Goal: Register for event/course

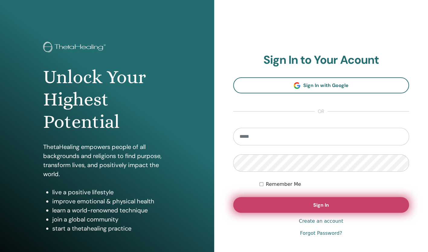
type input "**********"
click at [315, 204] on span "Sign In" at bounding box center [321, 205] width 16 height 6
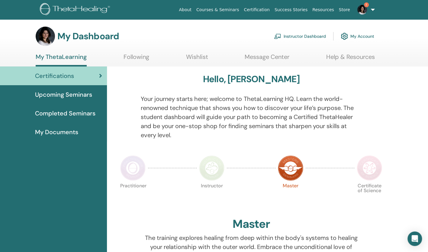
click at [301, 36] on link "Instructor Dashboard" at bounding box center [300, 36] width 52 height 13
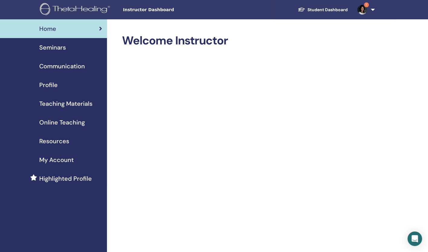
click at [57, 49] on span "Seminars" at bounding box center [52, 47] width 27 height 9
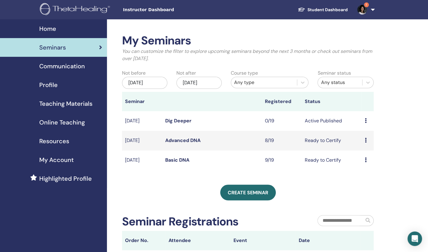
click at [365, 161] on icon at bounding box center [366, 159] width 2 height 5
click at [366, 183] on link "Attendees" at bounding box center [363, 184] width 23 height 6
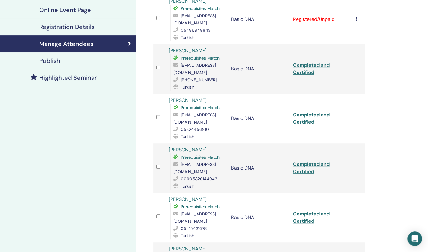
scroll to position [2, 0]
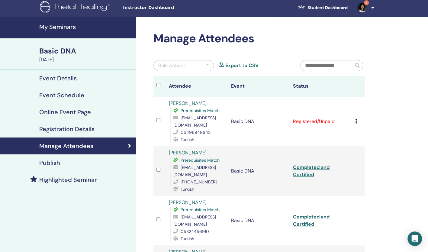
click at [355, 120] on icon at bounding box center [356, 121] width 2 height 5
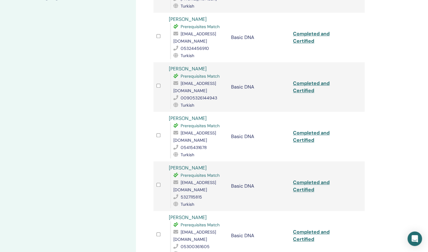
scroll to position [316, 0]
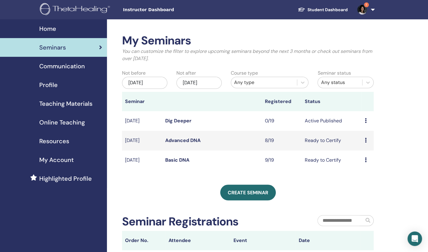
click at [365, 140] on icon at bounding box center [366, 140] width 2 height 5
click at [368, 163] on link "Attendees" at bounding box center [363, 163] width 23 height 6
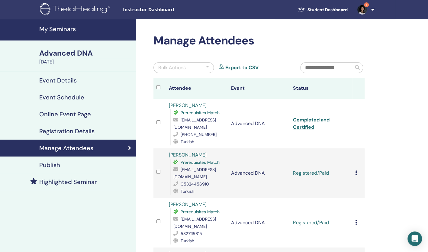
click at [355, 172] on icon at bounding box center [356, 172] width 2 height 5
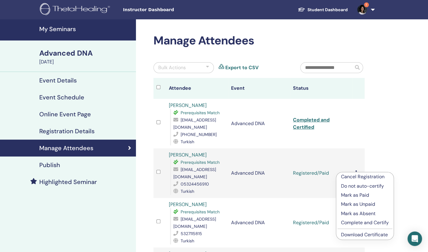
click at [362, 222] on p "Complete and Certify" at bounding box center [365, 222] width 48 height 7
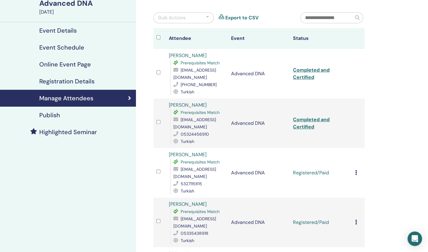
scroll to position [50, 0]
click at [356, 173] on icon at bounding box center [356, 172] width 2 height 5
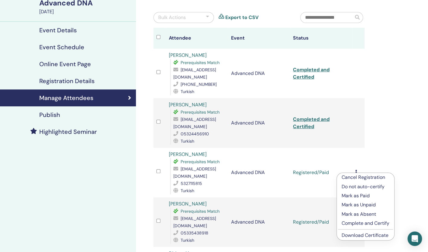
click at [363, 225] on p "Complete and Certify" at bounding box center [366, 223] width 48 height 7
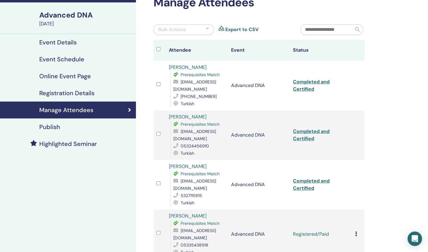
scroll to position [68, 0]
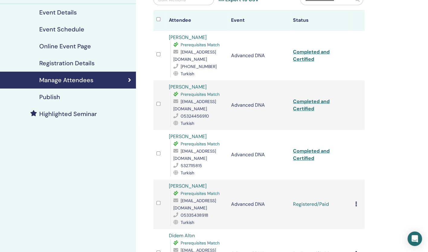
click at [356, 203] on icon at bounding box center [356, 204] width 2 height 5
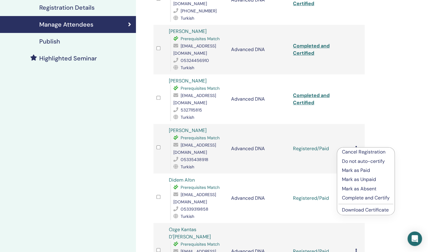
scroll to position [130, 0]
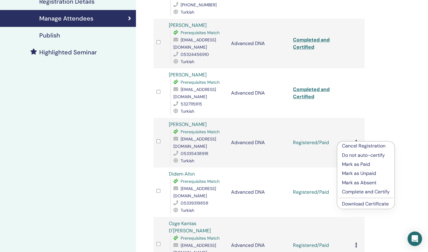
click at [359, 190] on p "Complete and Certify" at bounding box center [366, 191] width 48 height 7
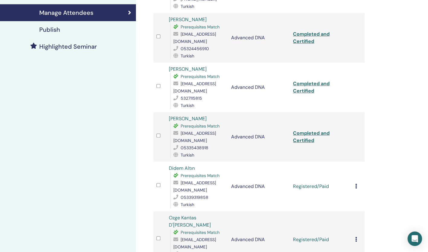
scroll to position [136, 0]
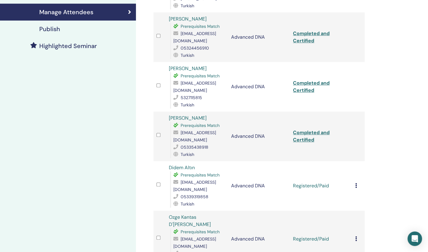
click at [356, 186] on icon at bounding box center [356, 185] width 2 height 5
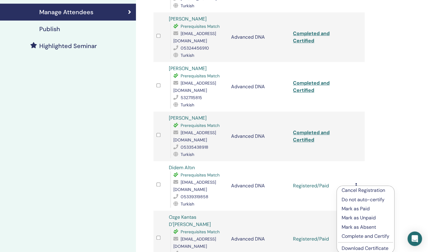
click at [362, 238] on p "Complete and Certify" at bounding box center [366, 236] width 48 height 7
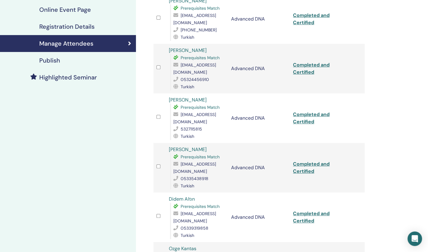
scroll to position [154, 0]
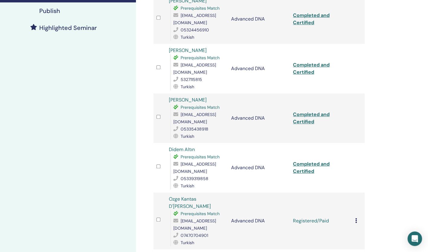
click at [354, 211] on td "Cancel Registration Do not auto-certify Mark as Paid Mark as Unpaid Mark as Abs…" at bounding box center [358, 220] width 12 height 57
click at [356, 218] on icon at bounding box center [356, 220] width 2 height 5
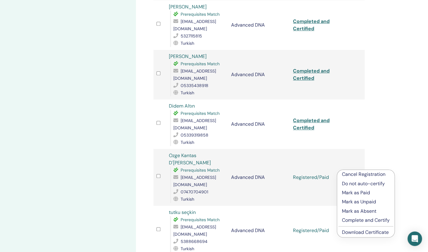
scroll to position [235, 0]
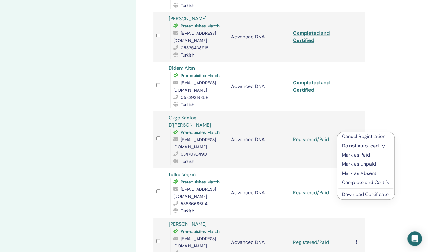
click at [357, 182] on p "Complete and Certify" at bounding box center [366, 182] width 48 height 7
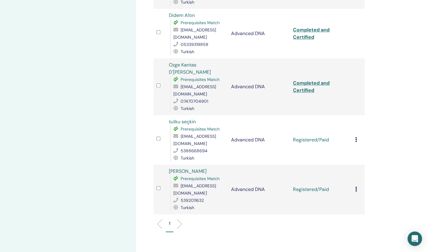
scroll to position [295, 0]
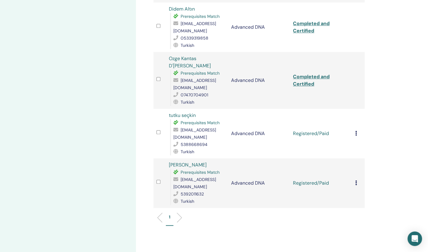
click at [354, 121] on td "Cancel Registration Do not auto-certify Mark as Paid Mark as Unpaid Mark as Abs…" at bounding box center [358, 134] width 12 height 50
click at [356, 131] on icon at bounding box center [356, 133] width 2 height 5
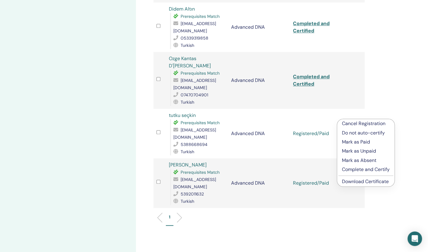
click at [352, 172] on p "Complete and Certify" at bounding box center [366, 169] width 48 height 7
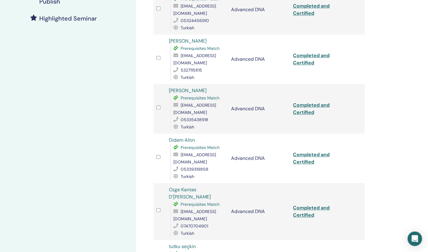
scroll to position [296, 0]
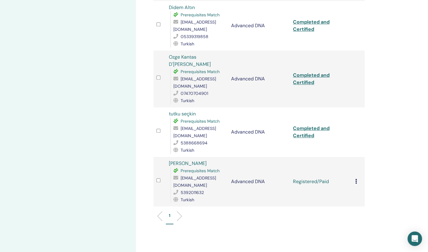
click at [355, 179] on icon at bounding box center [356, 181] width 2 height 5
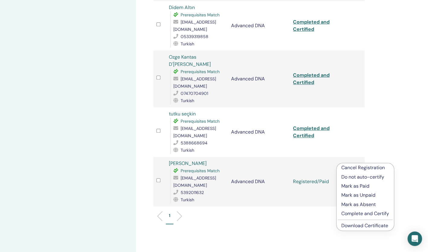
click at [355, 211] on p "Complete and Certify" at bounding box center [365, 213] width 48 height 7
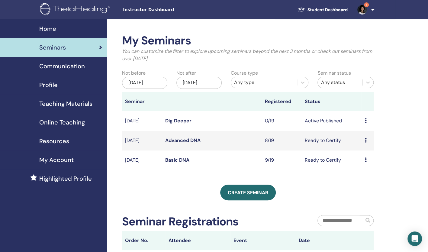
click at [366, 137] on div "Preview Edit Attendees Cancel" at bounding box center [368, 140] width 6 height 7
click at [364, 160] on link "Attendees" at bounding box center [364, 160] width 23 height 6
click at [364, 120] on td "Preview Edit Attendees Cancel" at bounding box center [368, 121] width 12 height 20
click at [366, 121] on icon at bounding box center [366, 120] width 2 height 5
click at [180, 118] on link "Dig Deeper" at bounding box center [178, 121] width 26 height 6
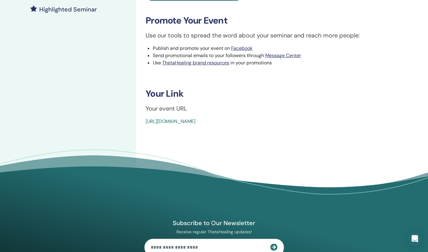
scroll to position [173, 0]
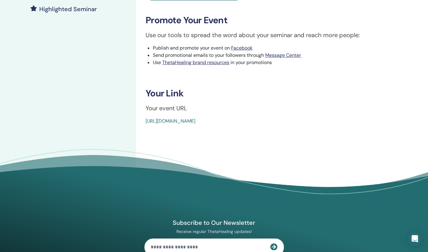
click at [195, 119] on link "[URL][DOMAIN_NAME]" at bounding box center [171, 121] width 50 height 6
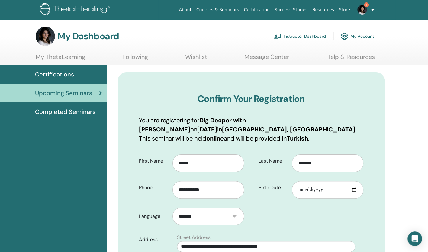
click at [373, 9] on link "1" at bounding box center [365, 9] width 25 height 19
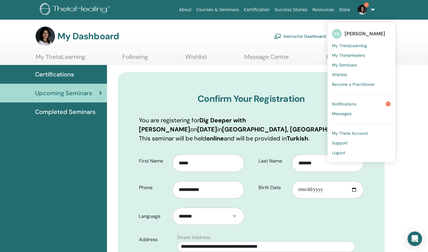
click at [340, 152] on span "Logout" at bounding box center [338, 152] width 13 height 5
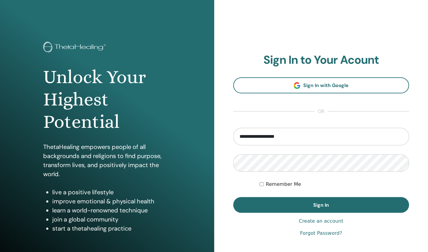
drag, startPoint x: 299, startPoint y: 136, endPoint x: 221, endPoint y: 130, distance: 77.9
click at [221, 130] on div "**********" at bounding box center [321, 145] width 214 height 290
type input "**********"
click at [184, 157] on div "**********" at bounding box center [214, 145] width 428 height 290
click at [233, 197] on button "Sign In" at bounding box center [321, 205] width 176 height 16
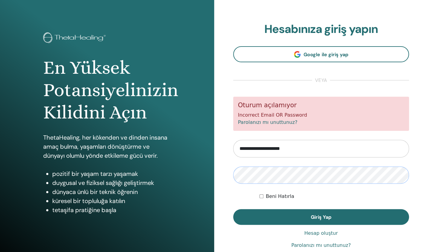
scroll to position [10, 0]
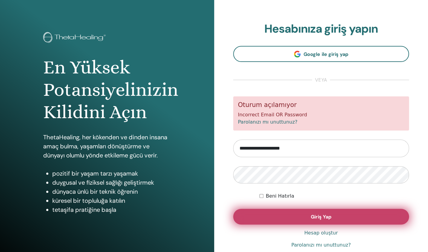
click at [364, 216] on button "Giriş Yap" at bounding box center [321, 217] width 176 height 16
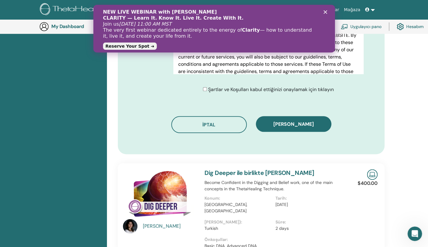
scroll to position [334, 0]
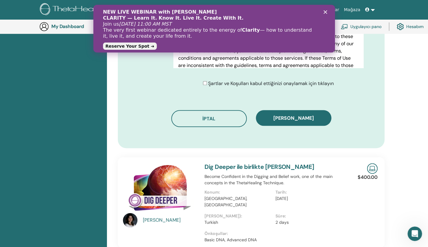
click at [247, 84] on span "Şartlar ve Koşulları kabul ettiğinizi onaylamak için tıklayın" at bounding box center [271, 83] width 126 height 6
click at [205, 80] on div "Şartlar ve Koşulları kabul ettiğinizi onaylamak için tıklayın" at bounding box center [268, 83] width 131 height 7
click at [204, 86] on div "Şartlar ve Koşulları kabul ettiğinizi onaylamak için tıklayın" at bounding box center [268, 83] width 131 height 7
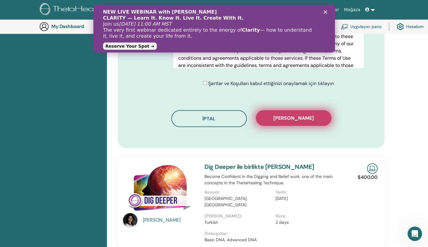
click at [286, 116] on span "Kaydı onayla" at bounding box center [293, 118] width 40 height 6
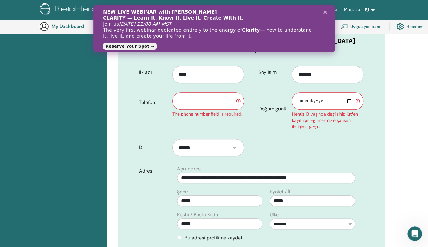
scroll to position [102, 0]
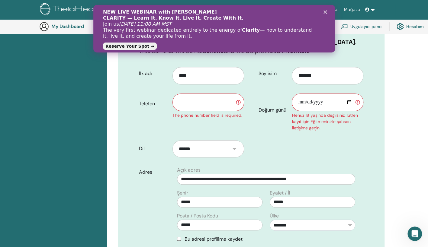
click at [196, 103] on input "text" at bounding box center [209, 103] width 72 height 18
click at [213, 99] on input "text" at bounding box center [209, 103] width 72 height 18
type input "**********"
click at [344, 102] on input "Doğum günü" at bounding box center [328, 103] width 72 height 18
click at [326, 100] on input "Doğum günü" at bounding box center [328, 103] width 72 height 18
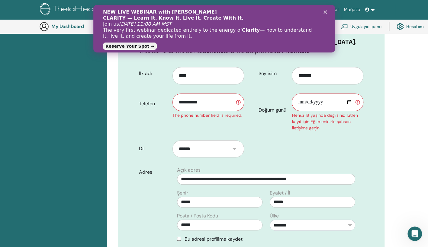
click at [194, 103] on input "**********" at bounding box center [209, 103] width 72 height 18
click at [181, 102] on input "**********" at bounding box center [209, 103] width 72 height 18
drag, startPoint x: 179, startPoint y: 102, endPoint x: 300, endPoint y: 128, distance: 124.4
click at [300, 128] on div "Henüz 18 yaşında değilsiniz, lütfen kayıt için Eğitmeninizle şahsen iletişime g…" at bounding box center [328, 121] width 72 height 19
drag, startPoint x: 300, startPoint y: 128, endPoint x: 300, endPoint y: 102, distance: 26.9
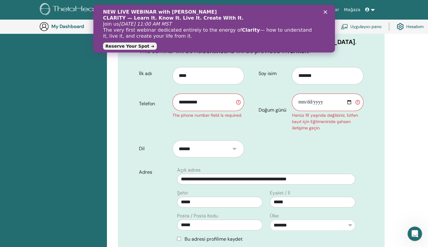
click at [300, 102] on input "Doğum günü" at bounding box center [328, 103] width 72 height 18
type input "**********"
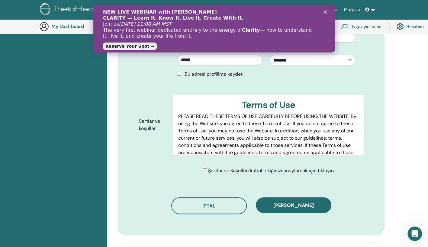
scroll to position [267, 0]
click at [287, 213] on div "Kaydı onayla" at bounding box center [294, 206] width 76 height 17
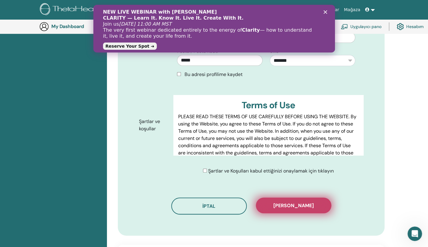
click at [287, 208] on span "Kaydı onayla" at bounding box center [293, 206] width 40 height 6
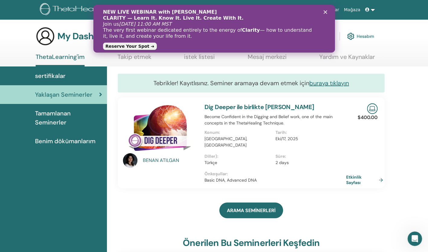
click at [135, 160] on img at bounding box center [130, 160] width 15 height 15
click at [135, 158] on img at bounding box center [130, 160] width 15 height 15
click at [155, 160] on div "BENAN ATILGAN" at bounding box center [171, 160] width 56 height 7
click at [327, 11] on div "Kapat" at bounding box center [326, 12] width 6 height 4
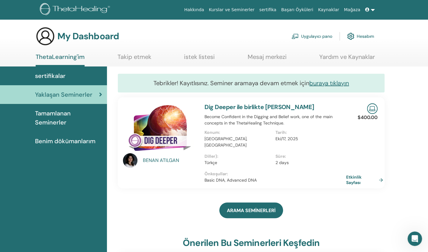
click at [159, 140] on img at bounding box center [160, 129] width 74 height 52
click at [238, 105] on link "Dig Deeper ile birlikte BENAN ATILGAN" at bounding box center [260, 107] width 110 height 8
click at [61, 77] on span "sertifikalar" at bounding box center [50, 75] width 31 height 9
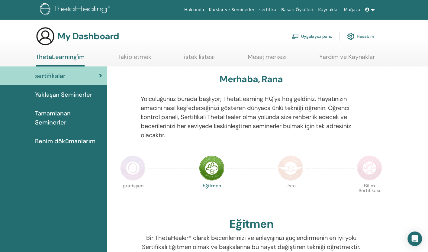
click at [127, 54] on link "Takip etmek" at bounding box center [135, 59] width 34 height 12
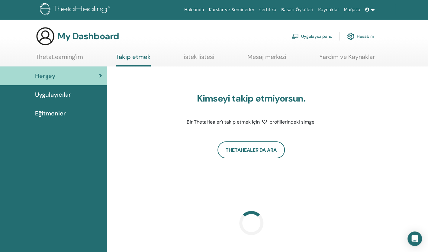
click at [197, 57] on link "istek listesi" at bounding box center [199, 59] width 31 height 12
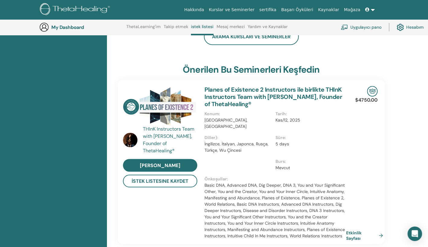
scroll to position [123, 0]
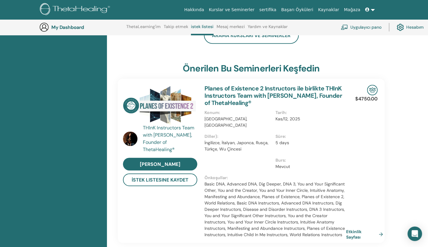
click at [177, 104] on img at bounding box center [160, 105] width 74 height 41
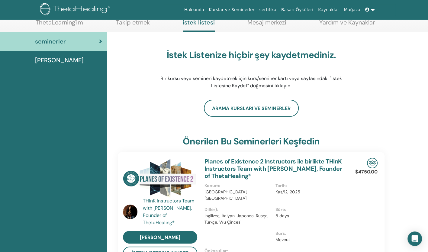
scroll to position [35, 0]
click at [239, 173] on link "Planes of Existence 2 Instructors ile birlikte THInK Instructors Team with [PER…" at bounding box center [273, 168] width 137 height 22
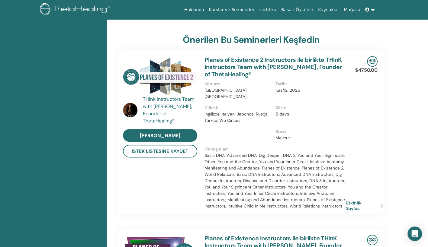
scroll to position [149, 0]
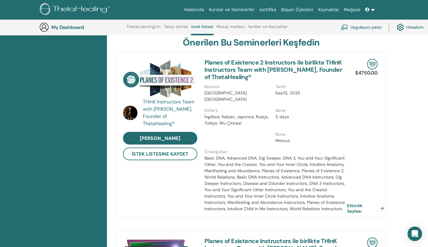
click at [376, 203] on link "Etkinlik Sayfası" at bounding box center [366, 208] width 39 height 11
